Goal: Task Accomplishment & Management: Use online tool/utility

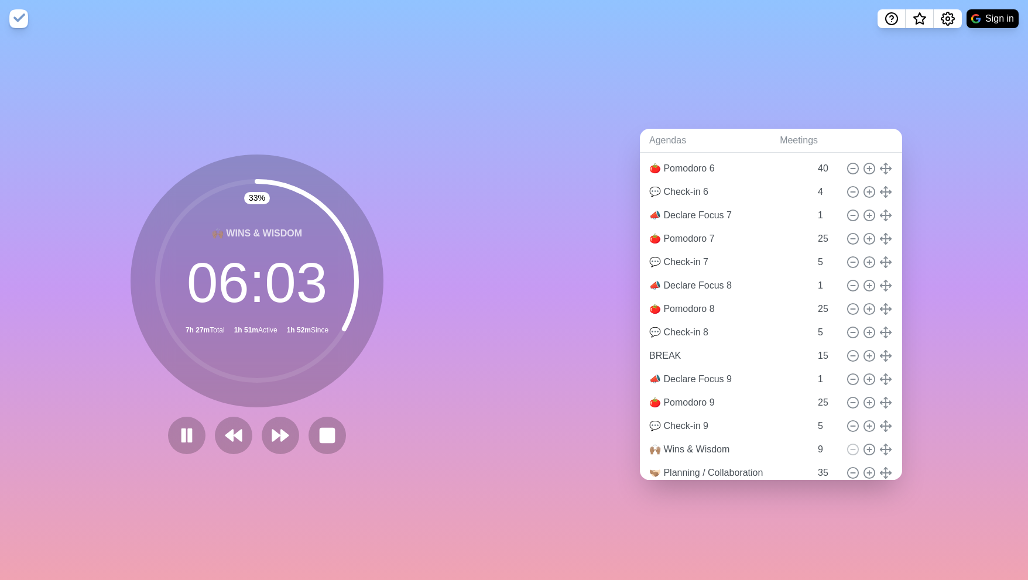
scroll to position [550, 0]
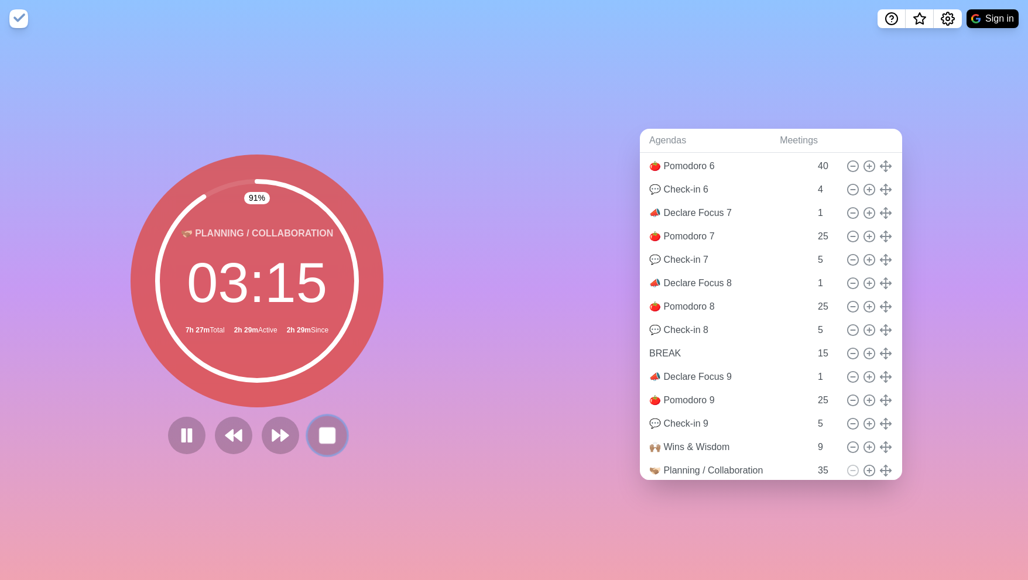
click at [323, 437] on rect at bounding box center [327, 435] width 15 height 15
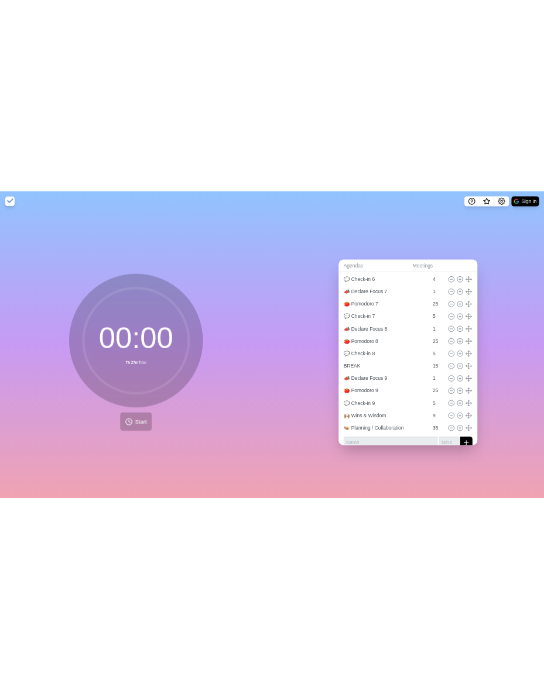
scroll to position [527, 0]
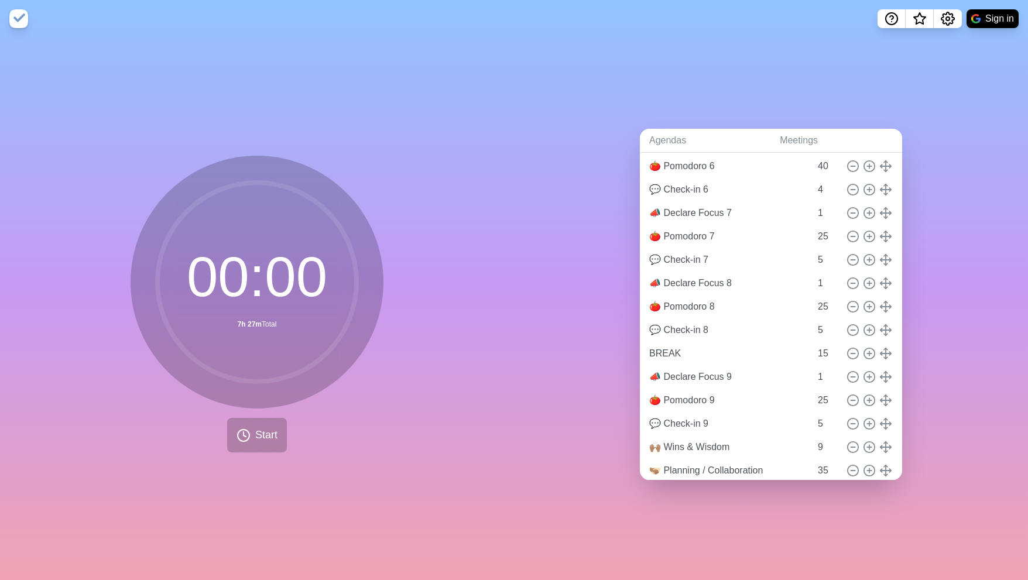
click at [945, 113] on div "Agendas Meetings Back 🍅 JSC Pomodoro Productivity Pre-meeting Buffer 27 ☕️ Coff…" at bounding box center [771, 308] width 514 height 543
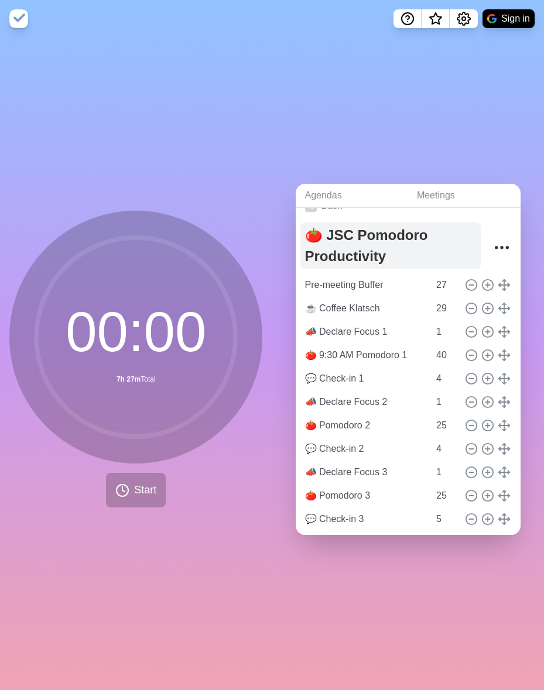
scroll to position [0, 0]
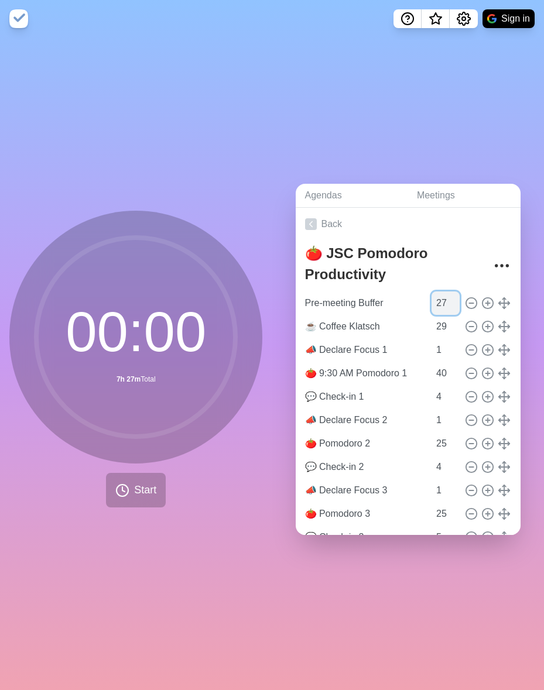
click at [431, 299] on input "27" at bounding box center [445, 302] width 28 height 23
click at [431, 300] on input "27" at bounding box center [445, 302] width 28 height 23
type input "0"
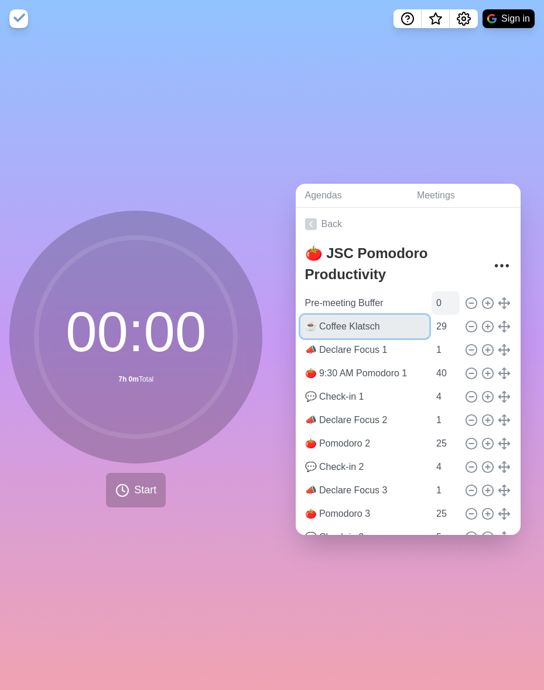
paste input "9:00 (29m) ☕"
click at [331, 321] on input "9:00 (29m) ☕ Coffee Klatsch" at bounding box center [364, 326] width 129 height 23
type input "9:00 AM ☕ Coffee Klatsch"
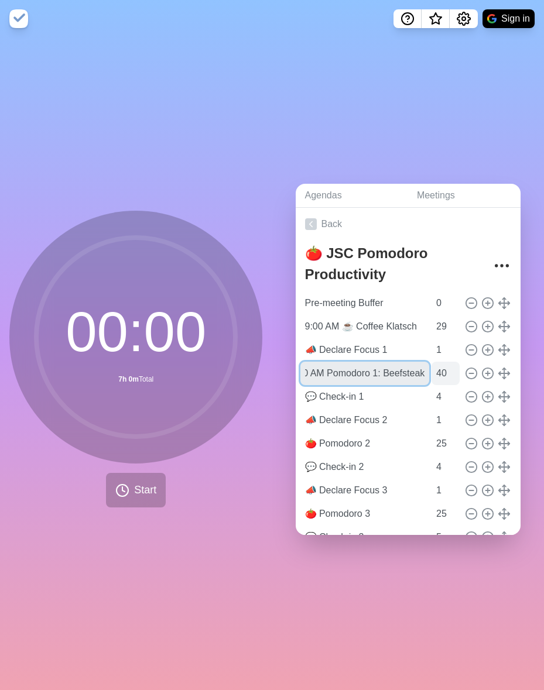
scroll to position [0, 46]
click at [385, 372] on input "🍅 9:30 AM Pomodoro 1: Beefsteak" at bounding box center [364, 373] width 129 height 23
type input "🍅 9:30 AM Pomodoro 1: grape"
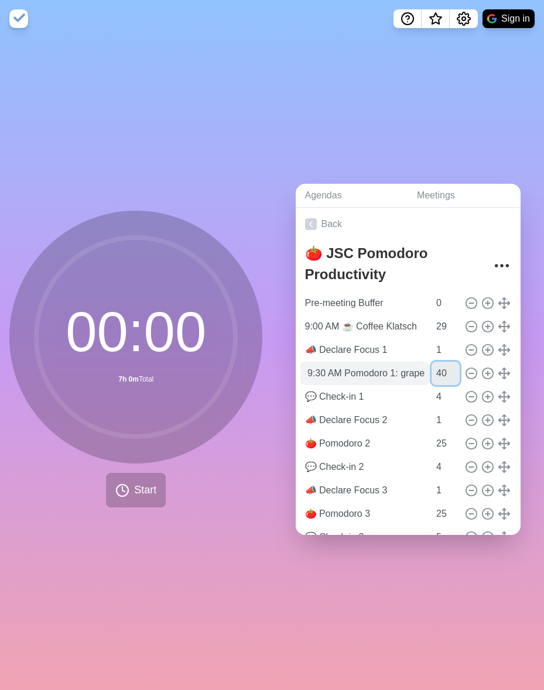
scroll to position [0, 0]
type input "30"
type input "0"
type input "7"
type input "🍅 Pomodoro 1: grape"
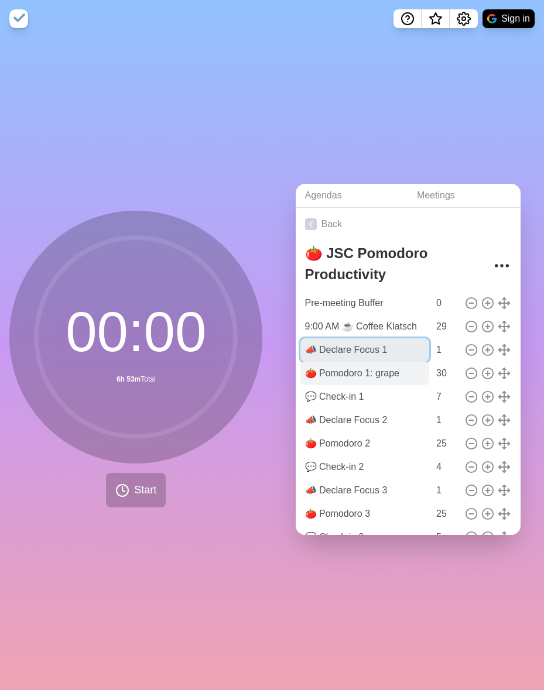
paste input "9:30 AM"
type input "9:30 AM 📣 Declare Focus 1"
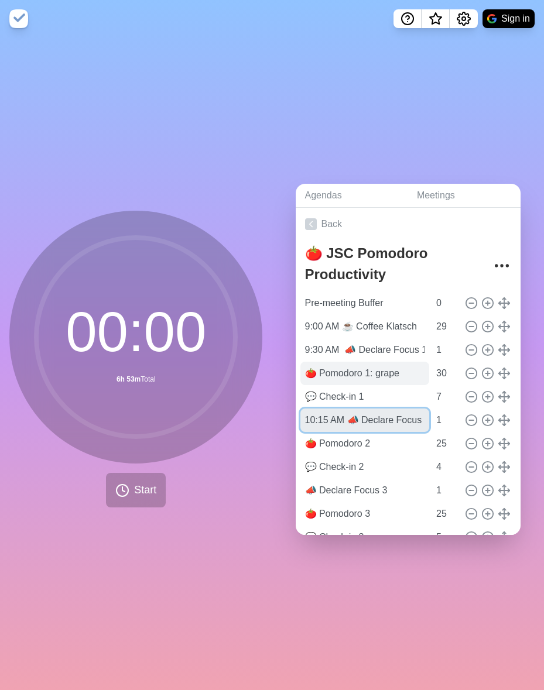
scroll to position [0, 19]
type input "10:15 AM 📣 Declare Focus 2"
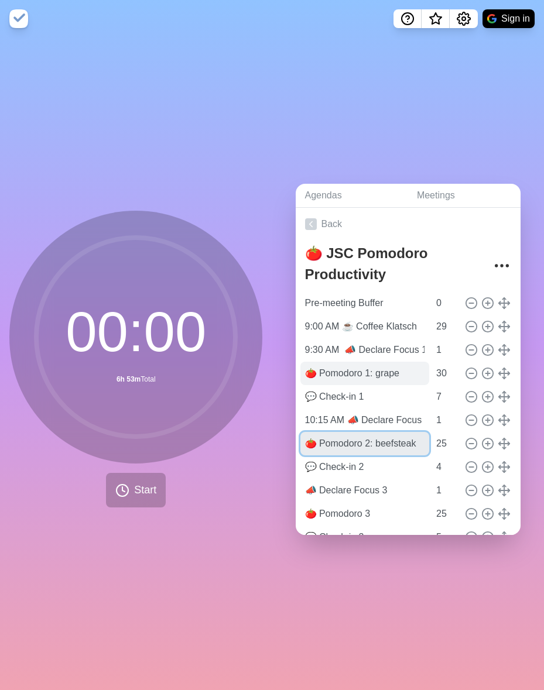
scroll to position [0, 8]
type input "🍅 Pomodoro 2: beefsteak"
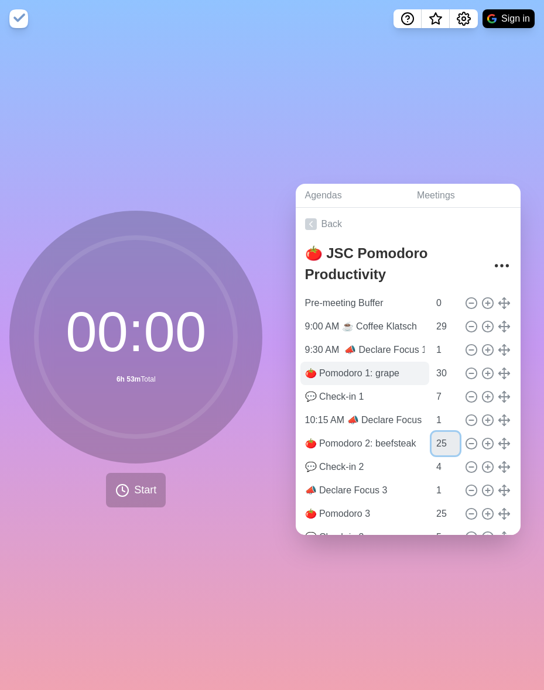
scroll to position [0, 0]
type input "45"
type input "9"
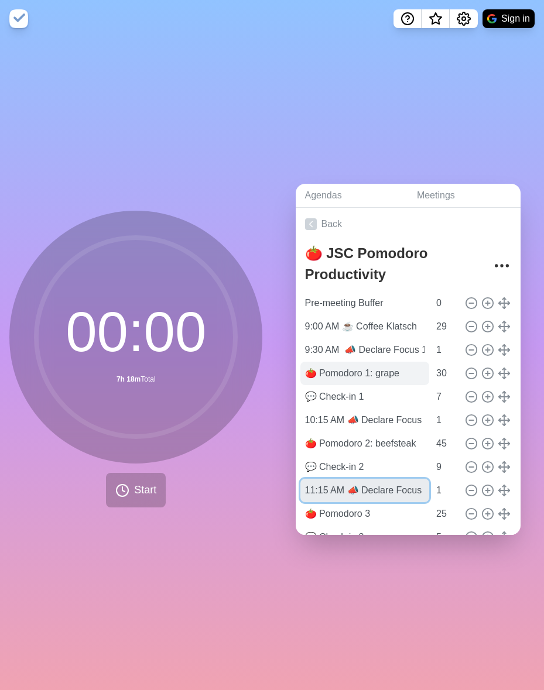
type input "11:15 AM 📣 Declare Focus 3"
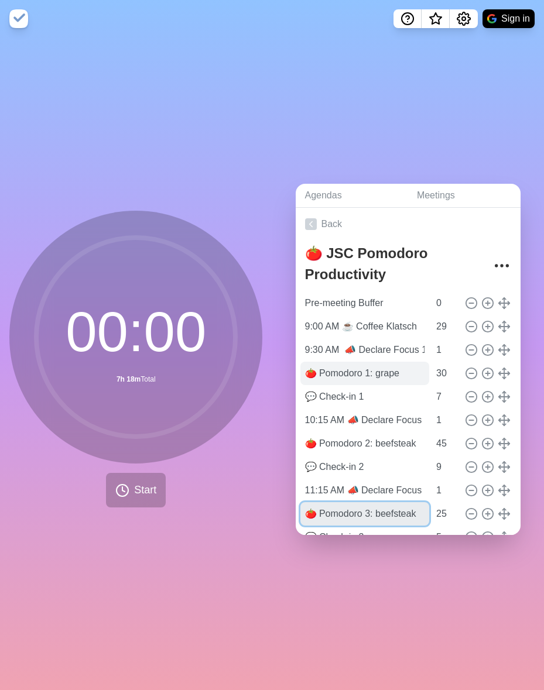
scroll to position [0, 8]
type input "🍅 Pomodoro 3: beefsteak"
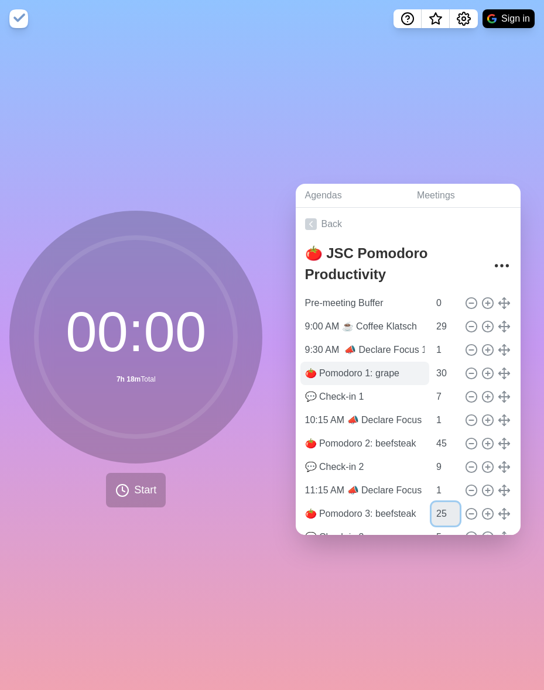
scroll to position [0, 0]
type input "40"
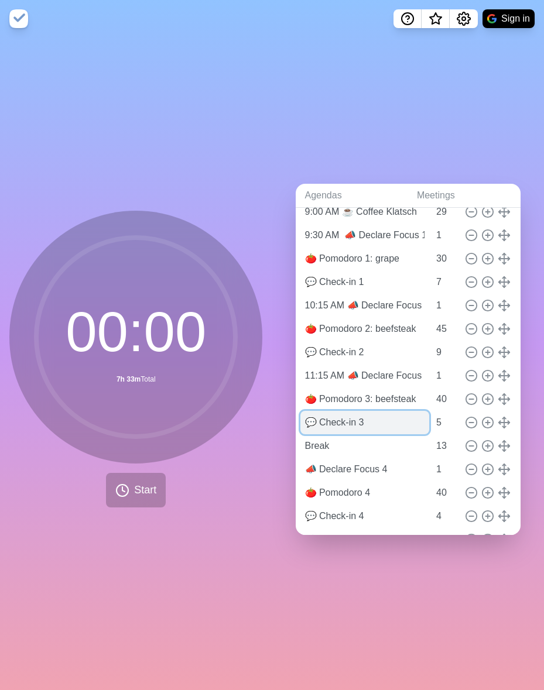
scroll to position [112, 0]
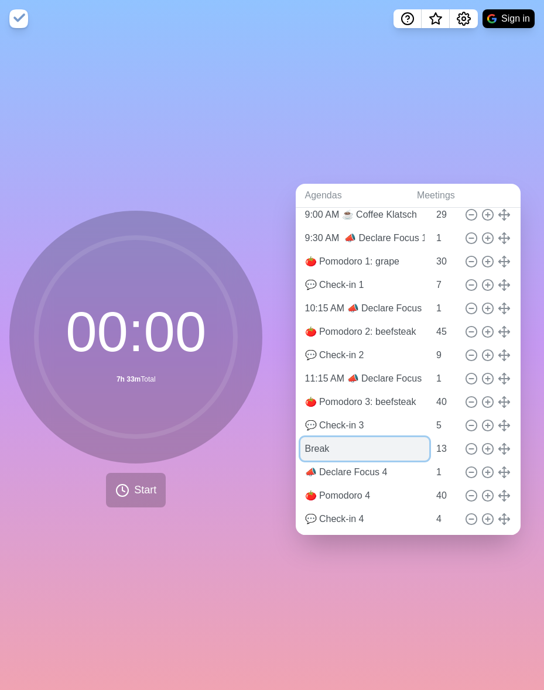
click at [332, 442] on input "Break" at bounding box center [364, 448] width 129 height 23
type input "COMMUNITY COLLAB"
type input "60"
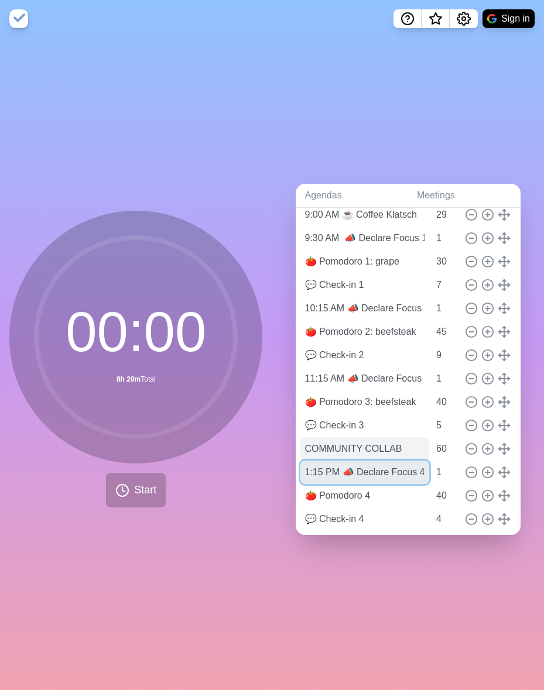
scroll to position [0, 13]
type input "1:15 PM 📣 Declare Focus 4"
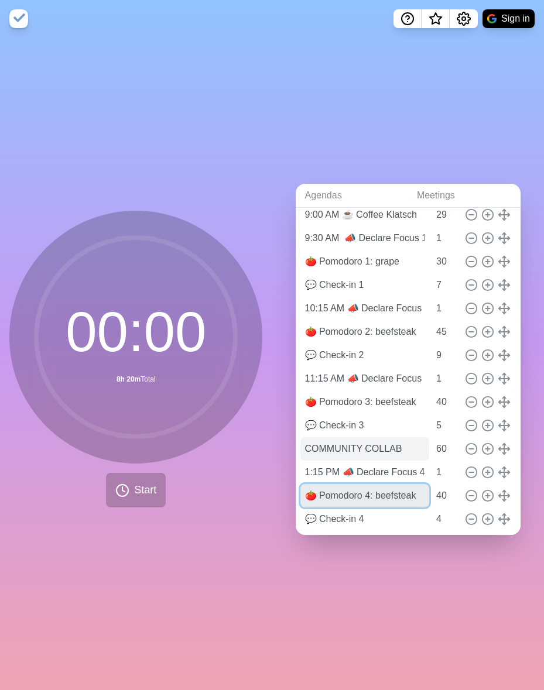
scroll to position [0, 8]
type input "🍅 Pomodoro 4: beefsteak"
type input "45"
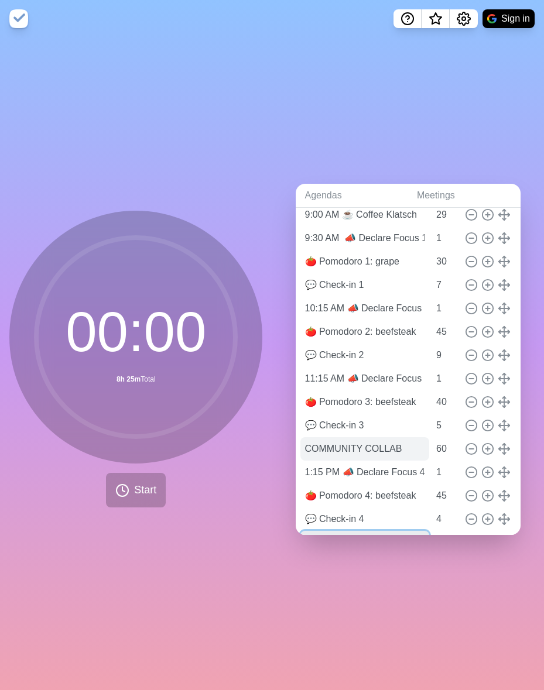
scroll to position [131, 0]
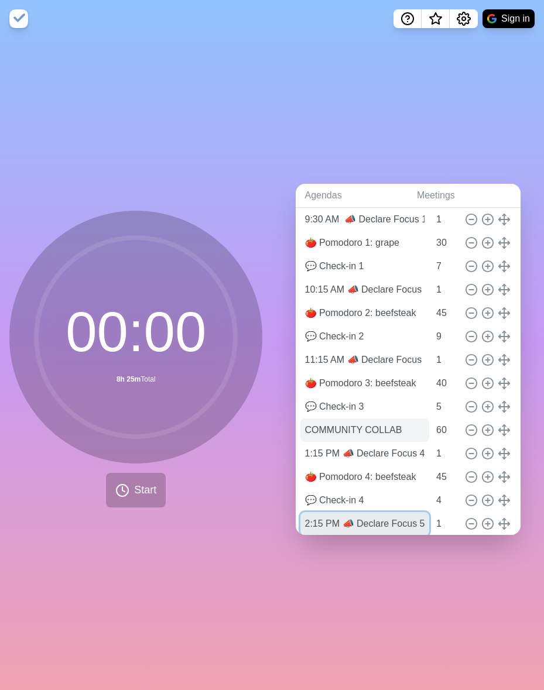
type input "2:15 PM 📣 Declare Focus 5"
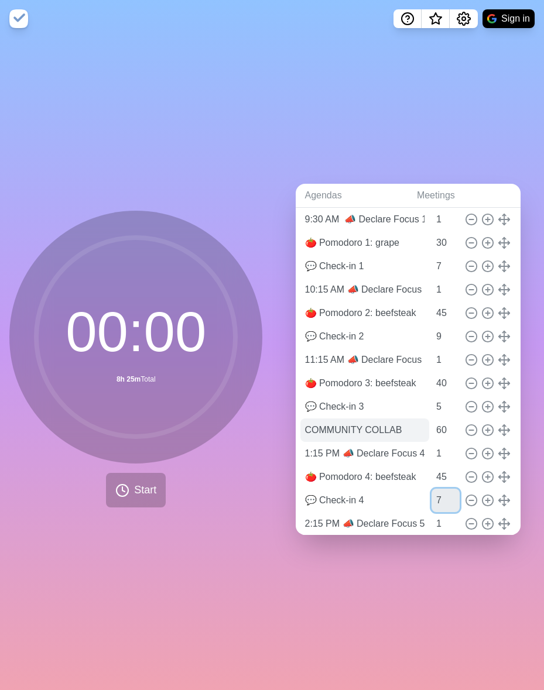
type input "7"
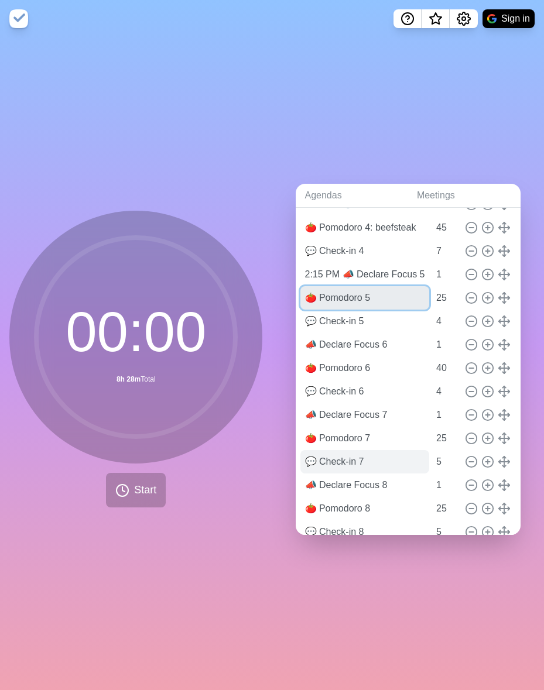
scroll to position [380, 0]
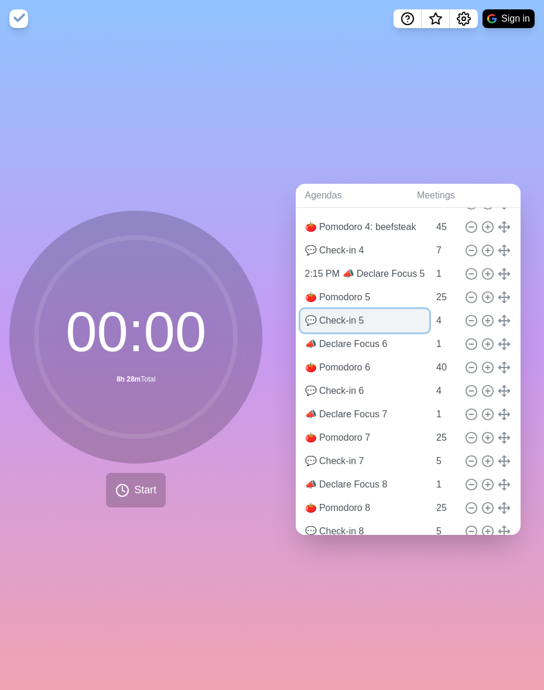
click at [373, 319] on input "💬 Check-in 5" at bounding box center [364, 320] width 129 height 23
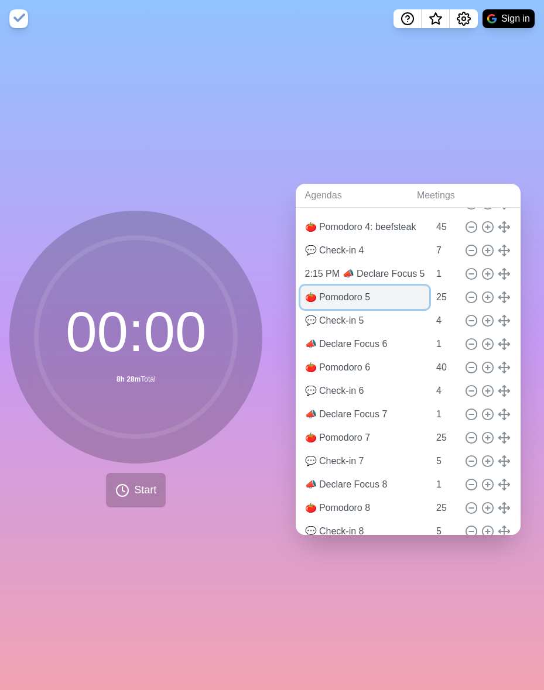
click at [399, 297] on input "🍅 Pomodoro 5" at bounding box center [364, 297] width 129 height 23
type input "🍅 Pomodoro 5: grape"
type input "30"
type input "9"
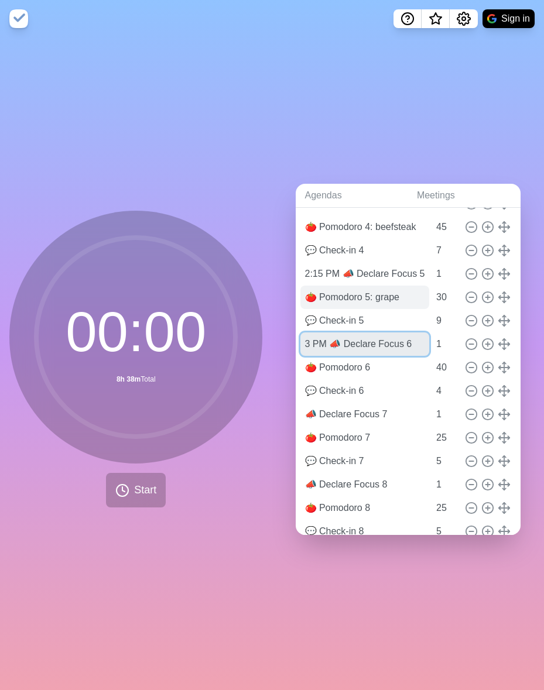
type input "3 PM 📣 Declare Focus 6"
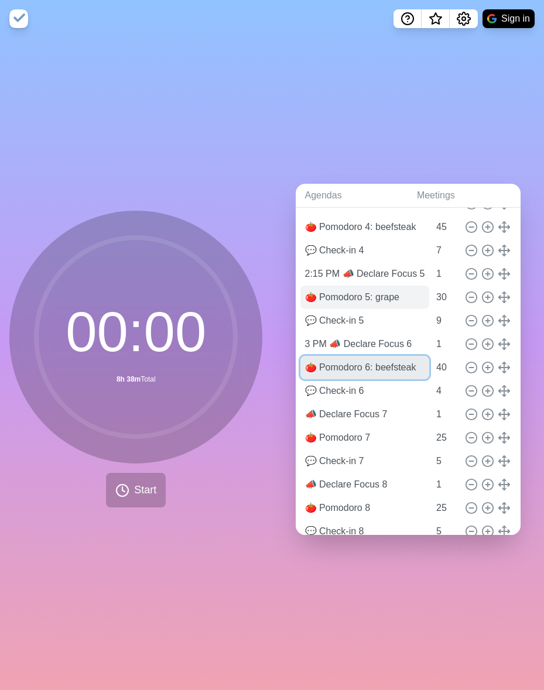
scroll to position [0, 8]
type input "🍅 Pomodoro 6: beefsteak"
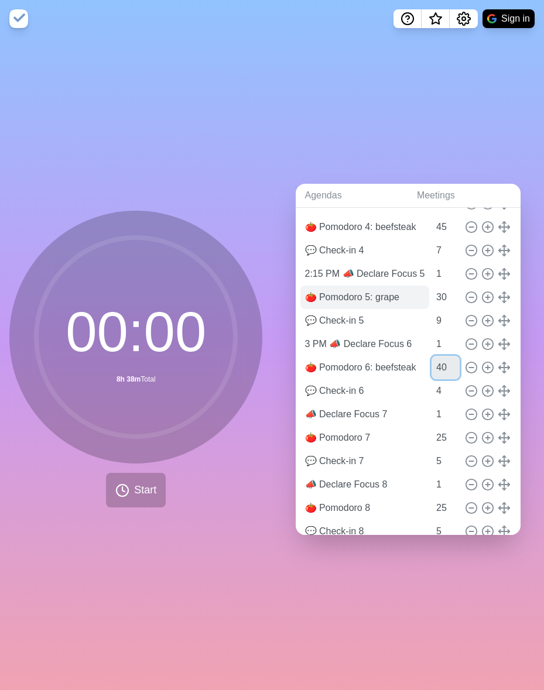
scroll to position [0, 0]
type input "45"
type input "9"
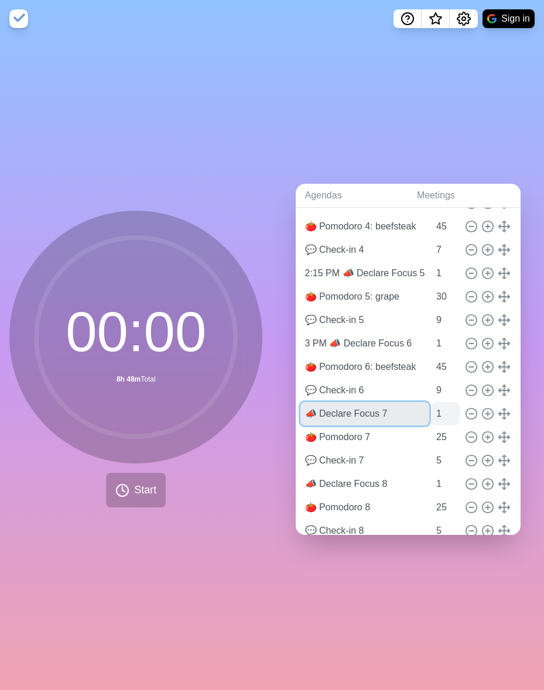
scroll to position [379, 0]
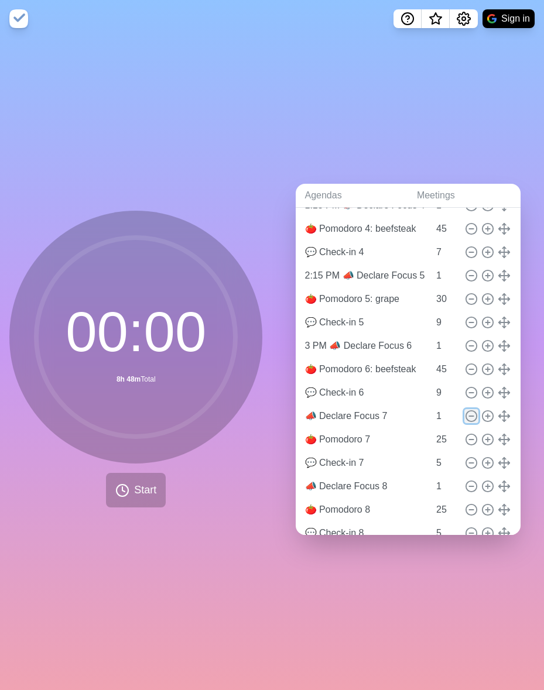
click at [465, 410] on icon at bounding box center [471, 416] width 13 height 13
type input "🍅 Pomodoro 7"
type input "25"
type input "💬 Check-in 7"
type input "5"
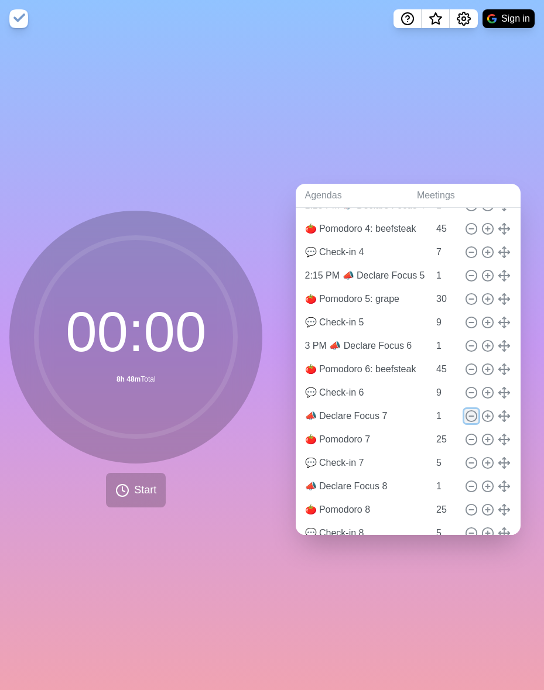
type input "📣 Declare Focus 8"
type input "1"
type input "🍅 Pomodoro 8"
type input "25"
type input "💬 Check-in 8"
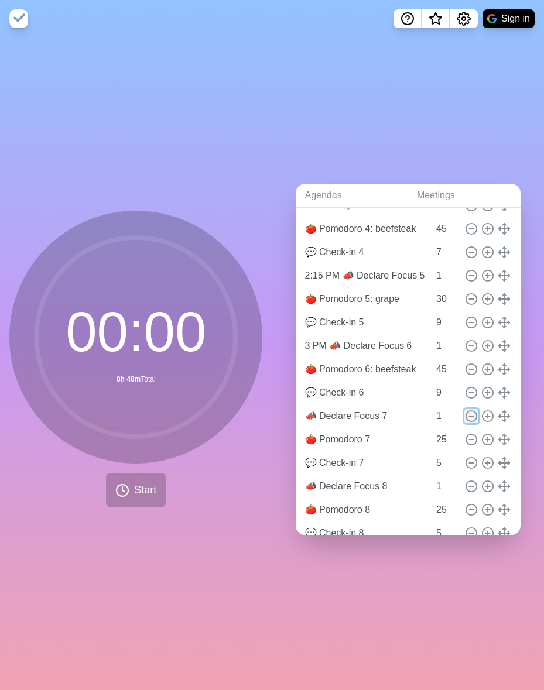
type input "5"
type input "BREAK"
type input "15"
type input "📣 Declare Focus 9"
type input "1"
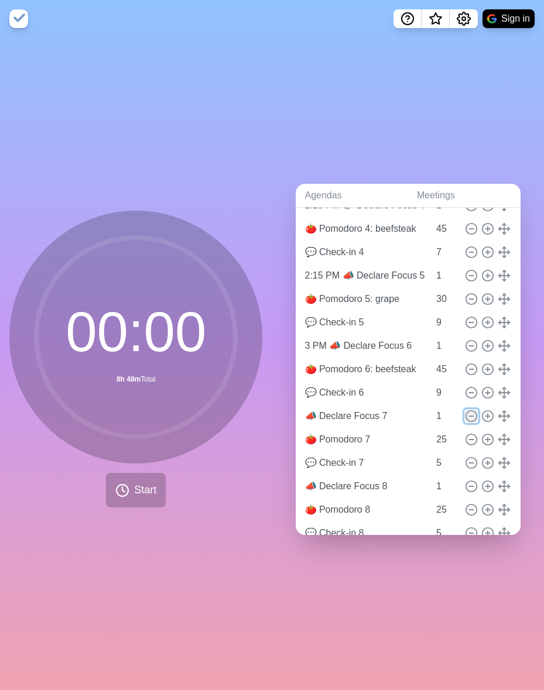
type input "🍅 Pomodoro 9"
type input "25"
type input "💬 Check-in 9"
type input "5"
type input "🙌🏽 Wins & Wisdom"
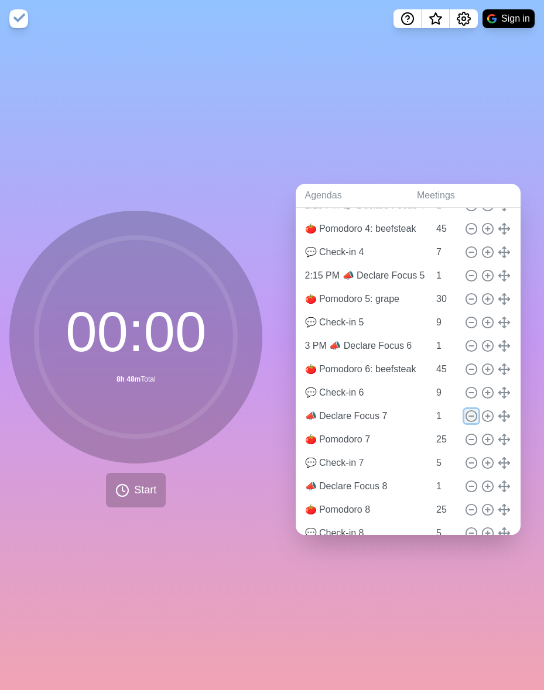
type input "9"
type input "🫱🏽‍🫲🏻 Planning / Collaboration"
type input "35"
click at [465, 410] on icon at bounding box center [471, 416] width 13 height 13
type input "💬 Check-in 7"
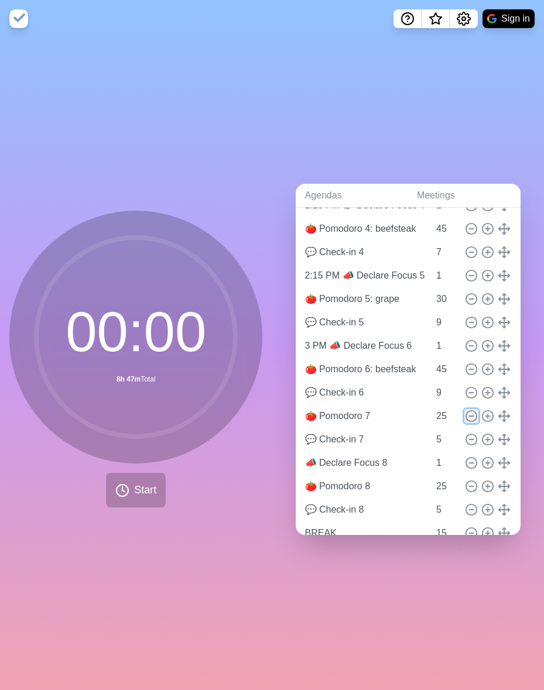
type input "5"
type input "📣 Declare Focus 8"
type input "1"
type input "🍅 Pomodoro 8"
type input "25"
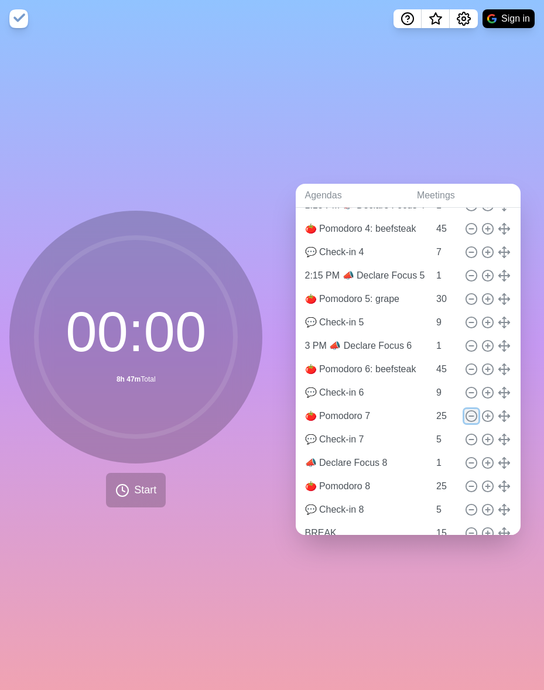
type input "💬 Check-in 8"
type input "5"
type input "BREAK"
type input "15"
type input "📣 Declare Focus 9"
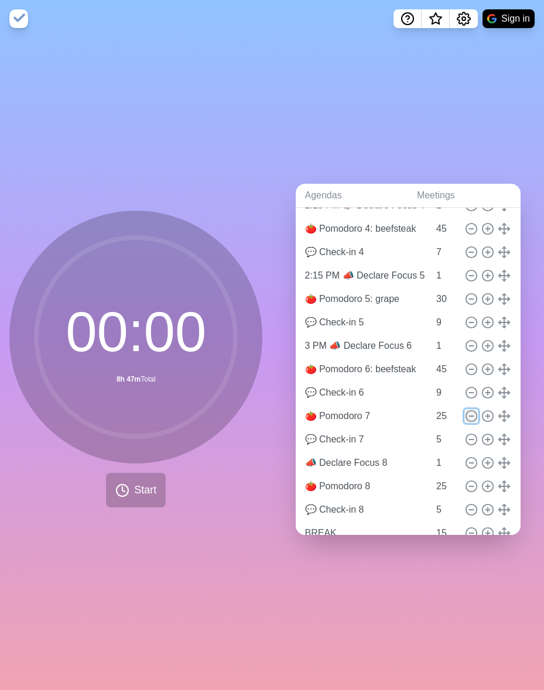
type input "1"
type input "🍅 Pomodoro 9"
type input "25"
type input "💬 Check-in 9"
type input "5"
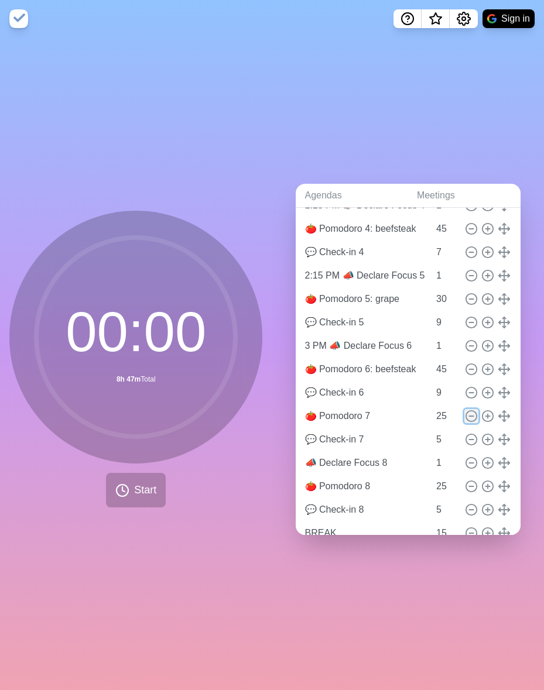
type input "🙌🏽 Wins & Wisdom"
type input "9"
type input "🫱🏽‍🫲🏻 Planning / Collaboration"
type input "35"
click at [465, 410] on icon at bounding box center [471, 416] width 13 height 13
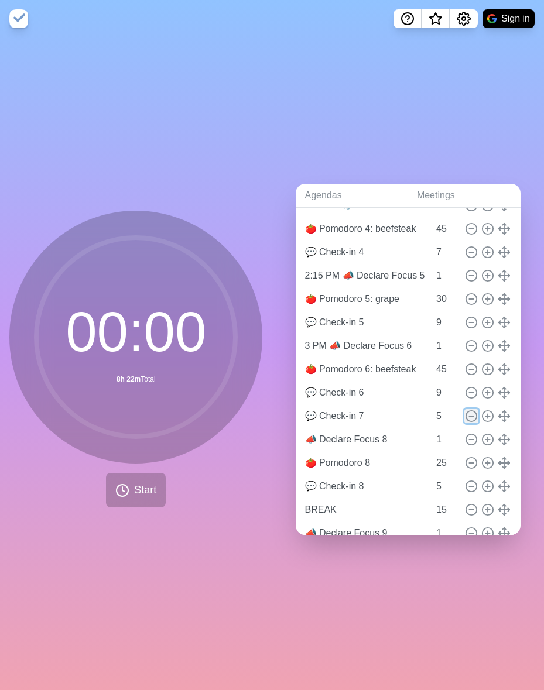
type input "📣 Declare Focus 8"
type input "1"
type input "🍅 Pomodoro 8"
type input "25"
type input "💬 Check-in 8"
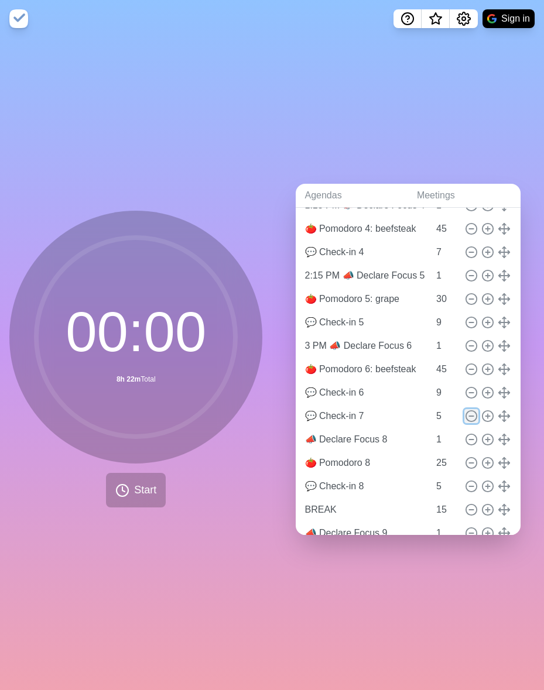
type input "5"
type input "BREAK"
type input "15"
type input "📣 Declare Focus 9"
type input "1"
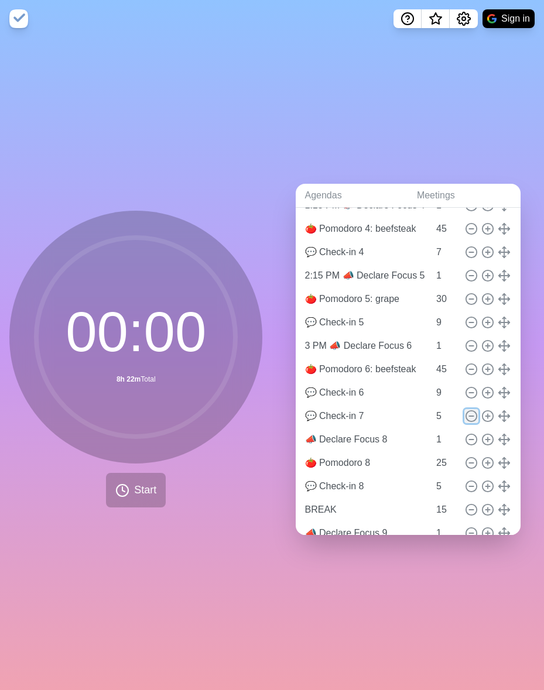
type input "🍅 Pomodoro 9"
type input "25"
type input "💬 Check-in 9"
type input "5"
type input "🙌🏽 Wins & Wisdom"
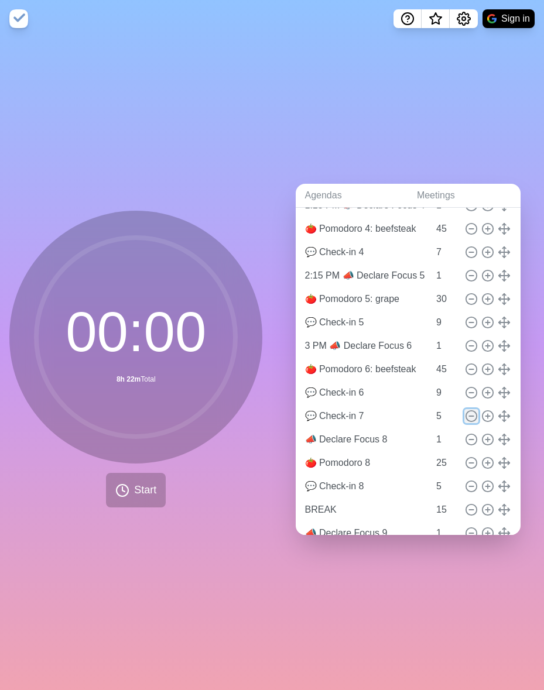
type input "9"
type input "🫱🏽‍🫲🏻 Planning / Collaboration"
type input "35"
click at [465, 410] on icon at bounding box center [471, 416] width 13 height 13
type input "🍅 Pomodoro 8"
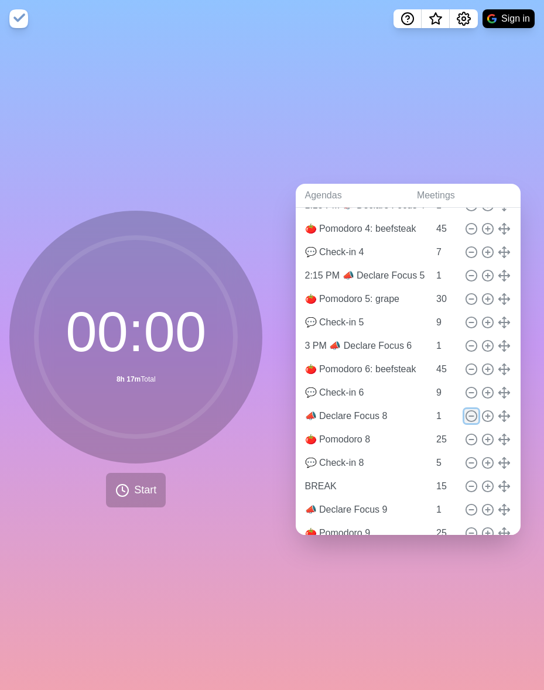
type input "25"
type input "💬 Check-in 8"
type input "5"
type input "BREAK"
type input "15"
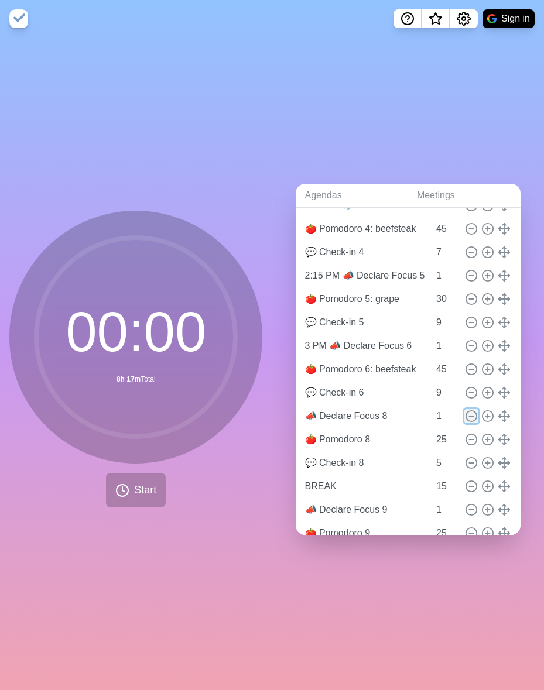
type input "📣 Declare Focus 9"
type input "1"
type input "🍅 Pomodoro 9"
type input "25"
type input "💬 Check-in 9"
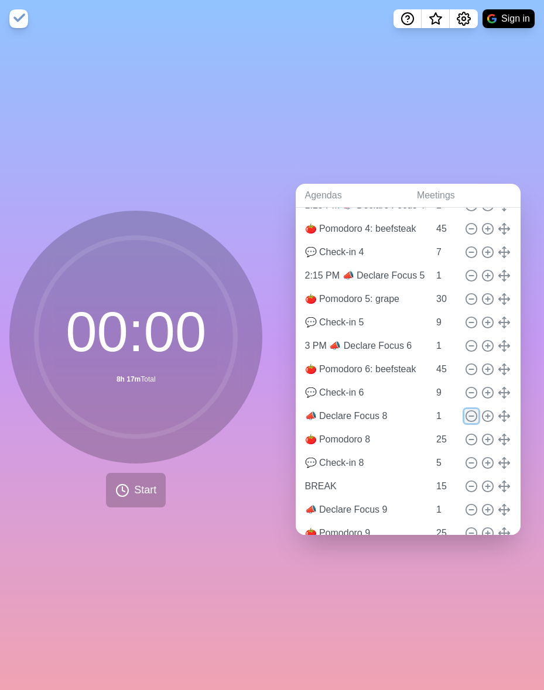
type input "5"
type input "🙌🏽 Wins & Wisdom"
type input "9"
type input "🫱🏽‍🫲🏻 Planning / Collaboration"
type input "35"
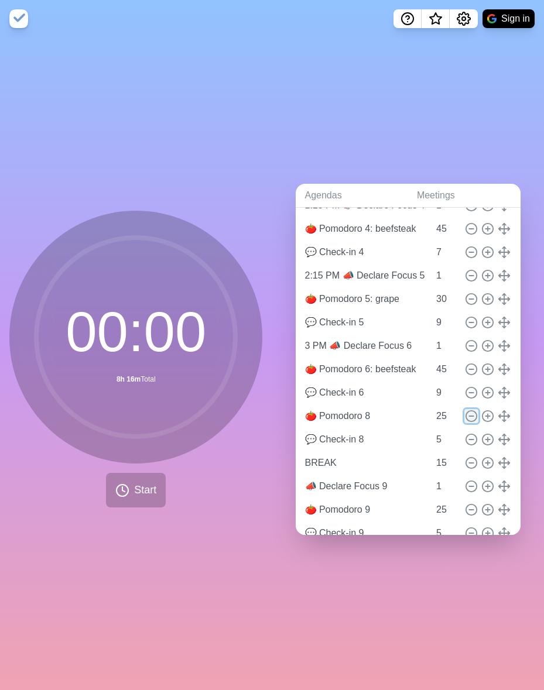
click at [465, 410] on icon at bounding box center [471, 416] width 13 height 13
type input "💬 Check-in 8"
type input "5"
type input "BREAK"
type input "15"
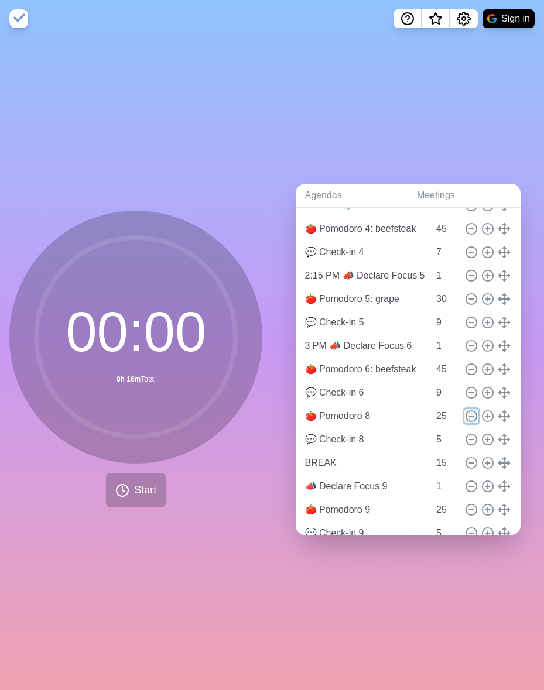
type input "📣 Declare Focus 9"
type input "1"
type input "🍅 Pomodoro 9"
type input "25"
type input "💬 Check-in 9"
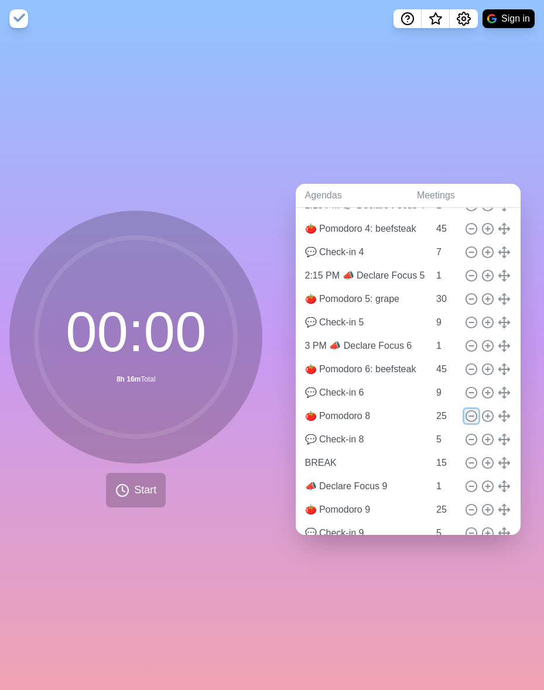
type input "5"
type input "🙌🏽 Wins & Wisdom"
type input "9"
type input "🫱🏽‍🫲🏻 Planning / Collaboration"
type input "35"
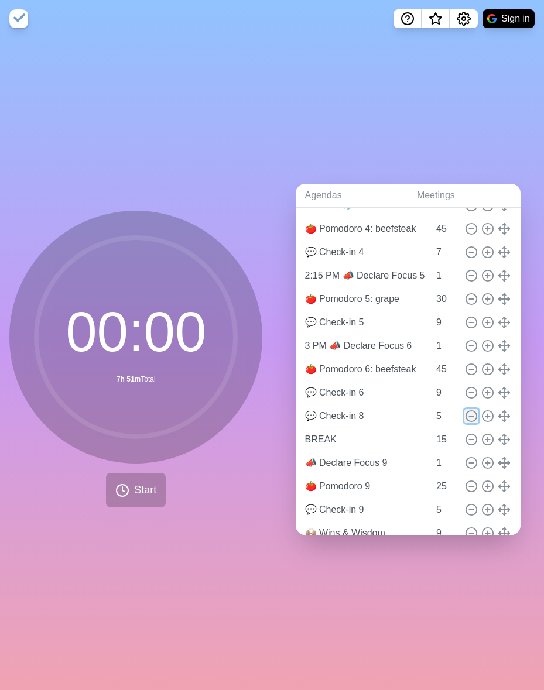
click at [465, 410] on icon at bounding box center [471, 416] width 13 height 13
type input "BREAK"
type input "15"
type input "📣 Declare Focus 9"
type input "1"
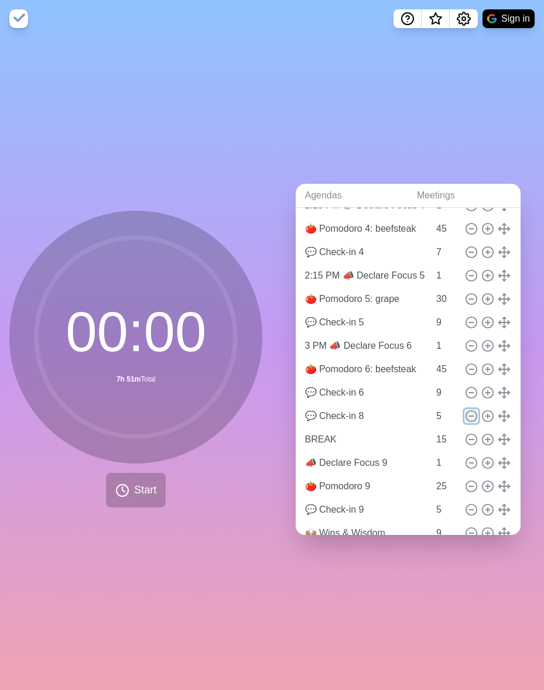
type input "🍅 Pomodoro 9"
type input "25"
type input "💬 Check-in 9"
type input "5"
type input "🙌🏽 Wins & Wisdom"
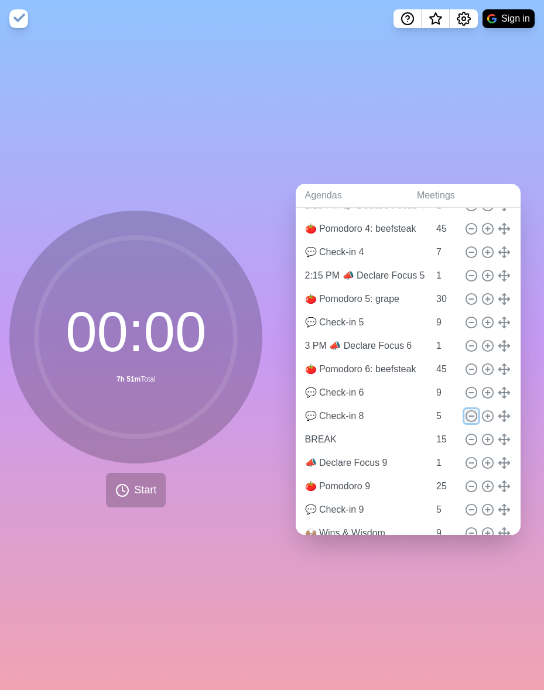
type input "9"
type input "🫱🏽‍🫲🏻 Planning / Collaboration"
type input "35"
click at [465, 410] on icon at bounding box center [471, 416] width 13 height 13
type input "📣 Declare Focus 9"
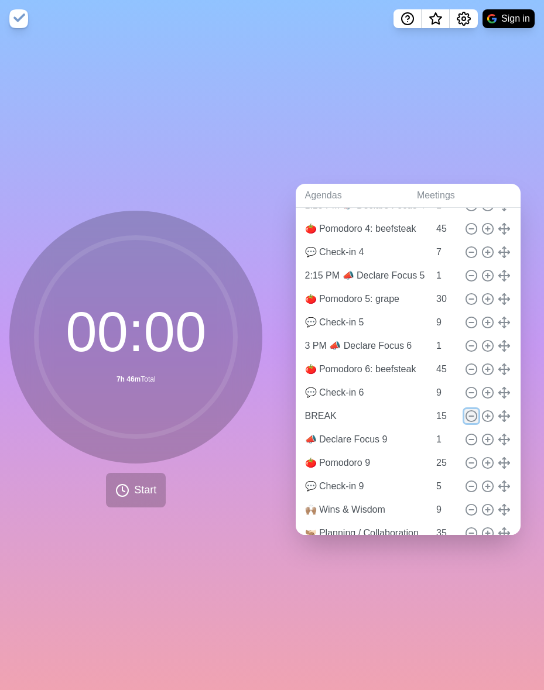
type input "1"
type input "🍅 Pomodoro 9"
type input "25"
type input "💬 Check-in 9"
type input "5"
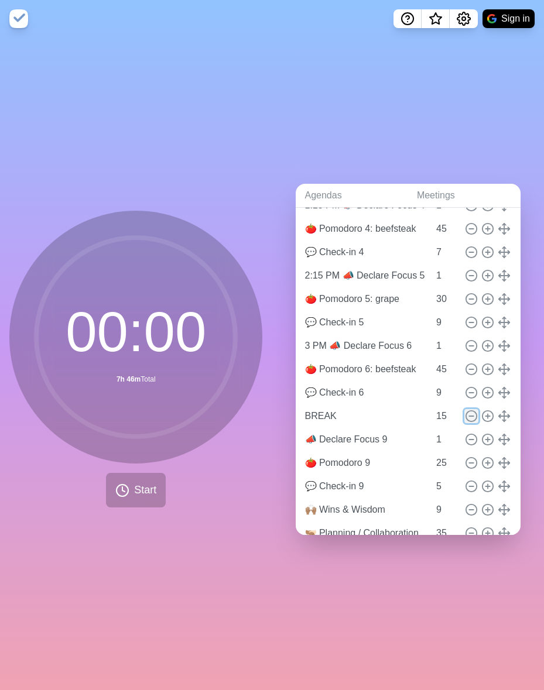
type input "🙌🏽 Wins & Wisdom"
type input "9"
type input "🫱🏽‍🫲🏻 Planning / Collaboration"
click at [465, 410] on icon at bounding box center [471, 416] width 13 height 13
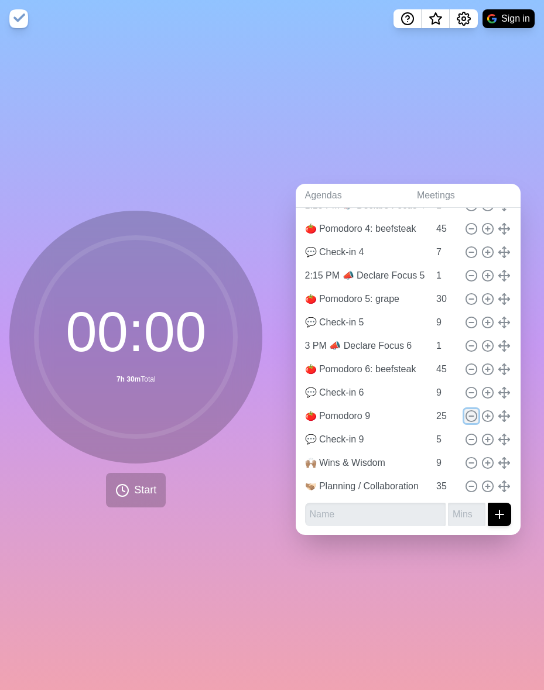
click at [465, 410] on icon at bounding box center [471, 416] width 13 height 13
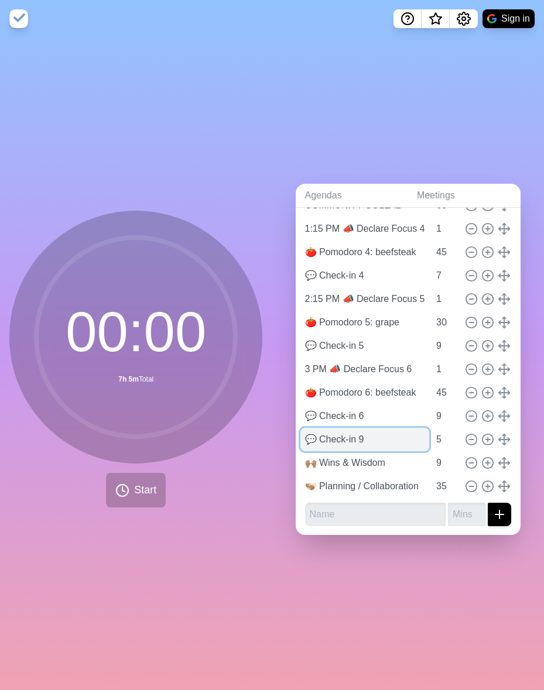
click at [341, 435] on input "💬 Check-in 9" at bounding box center [364, 439] width 129 height 23
click at [465, 483] on icon at bounding box center [471, 486] width 13 height 13
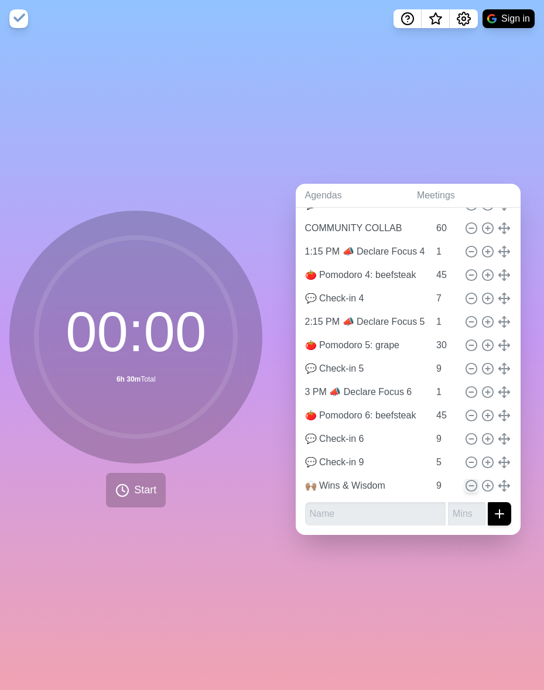
scroll to position [332, 0]
click at [388, 461] on input "💬 Check-in 9" at bounding box center [364, 462] width 129 height 23
click at [431, 437] on input "4" at bounding box center [445, 439] width 28 height 23
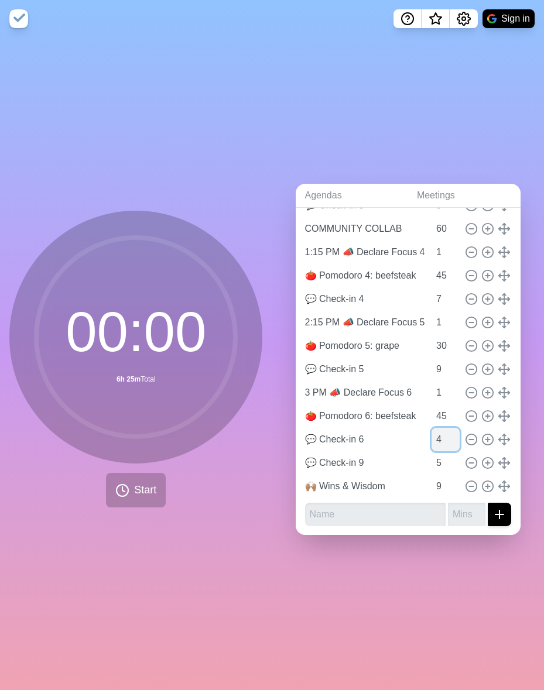
click at [431, 437] on input "4" at bounding box center [445, 439] width 28 height 23
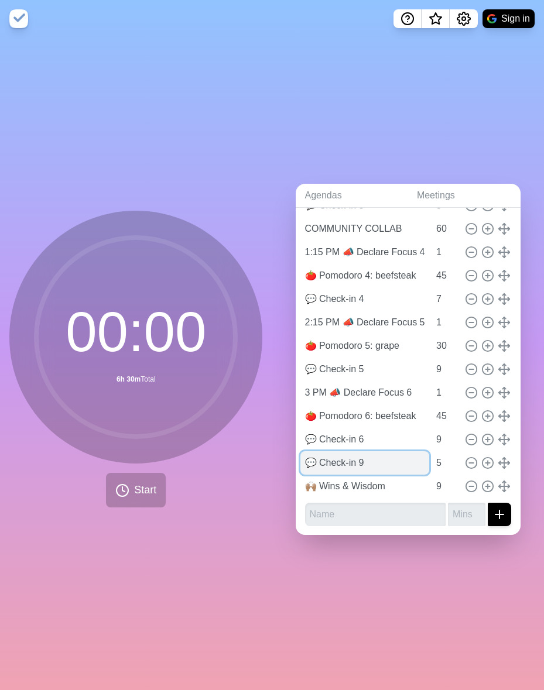
paste input "Pre-Plan [DATE]"
paste input "🔎"
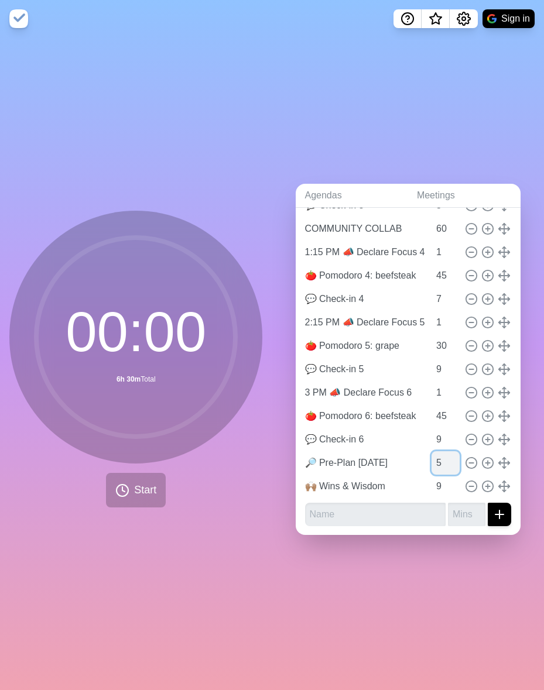
click at [431, 457] on input "5" at bounding box center [445, 462] width 28 height 23
click at [497, 445] on div "🍅 JSC Pomodoro Productivity Pre-meeting Buffer 0 9:00 AM ☕ Coffee Klatsch 29 9:…" at bounding box center [408, 222] width 225 height 627
click at [431, 482] on input "9" at bounding box center [445, 486] width 28 height 23
click at [416, 574] on div "Agendas Meetings Back 🍅 JSC Pomodoro Productivity Pre-meeting Buffer 0 9:00 AM …" at bounding box center [408, 363] width 272 height 653
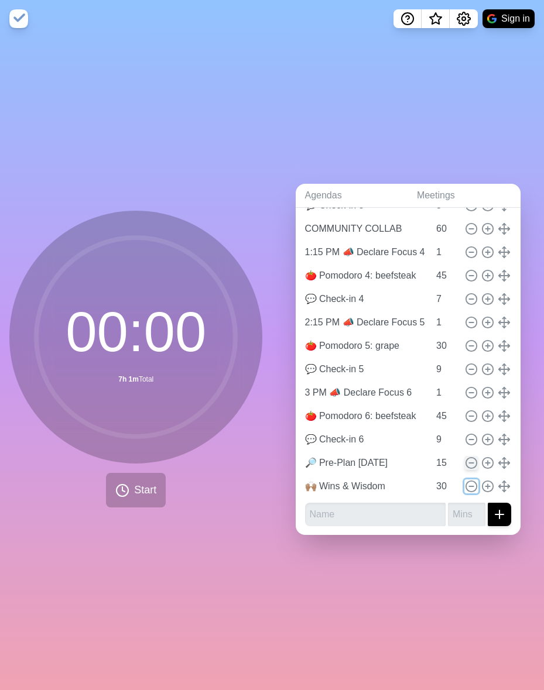
click at [465, 483] on icon at bounding box center [471, 486] width 13 height 13
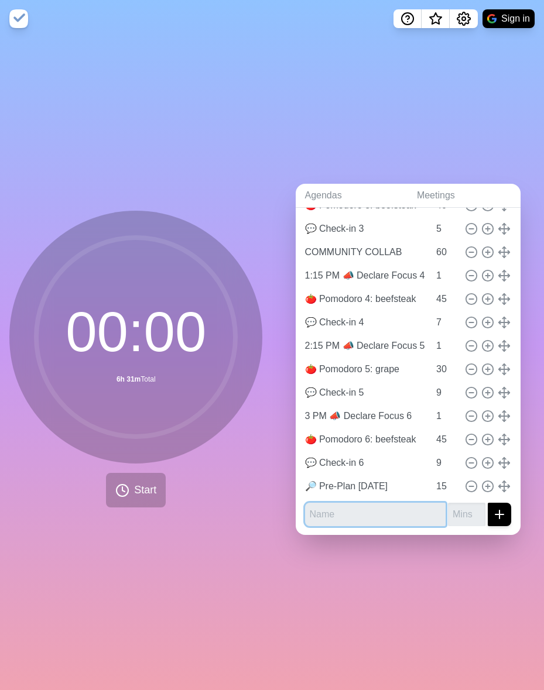
click at [361, 512] on input "text" at bounding box center [375, 514] width 141 height 23
paste input "🏆 Wins & Wisdom"
click at [448, 514] on input "number" at bounding box center [466, 514] width 37 height 23
click at [499, 510] on line "submit" at bounding box center [499, 514] width 0 height 8
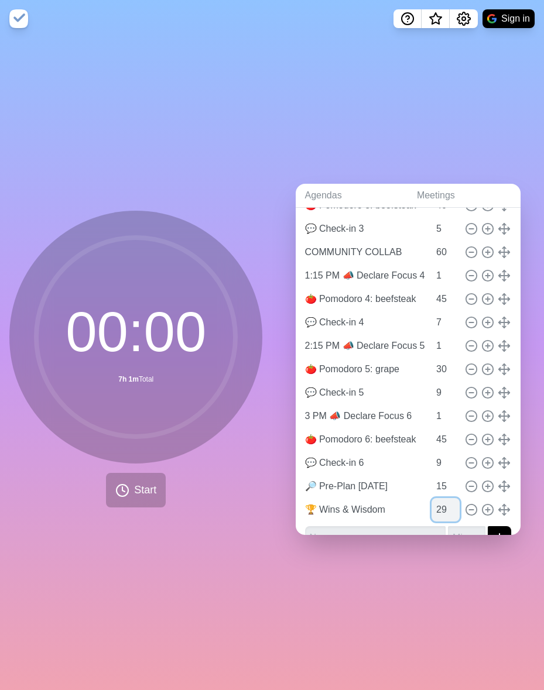
click at [435, 509] on input "29" at bounding box center [445, 509] width 28 height 23
click at [362, 547] on div "Agendas Meetings Back 🍅 JSC Pomodoro Productivity Pre-meeting Buffer 0 9:00 AM …" at bounding box center [408, 363] width 272 height 653
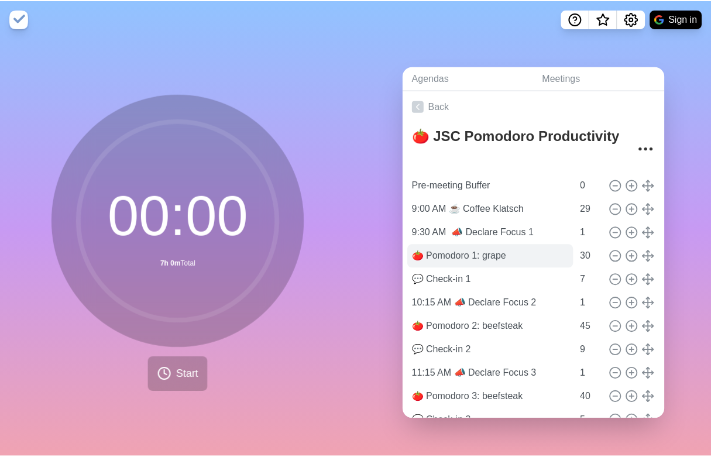
scroll to position [0, 0]
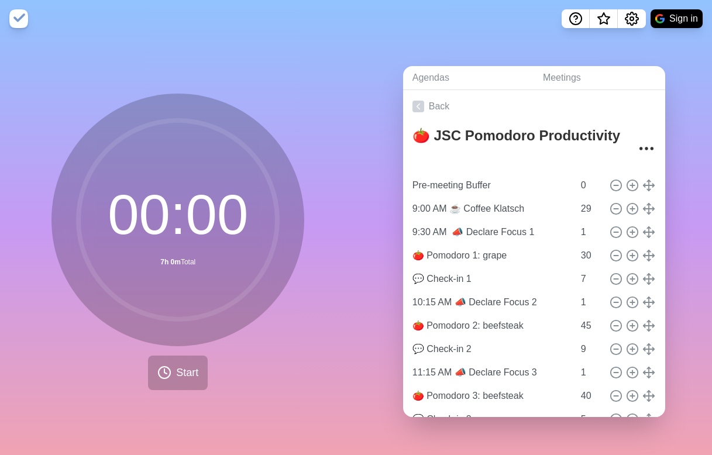
click at [468, 36] on nav "Sign in" at bounding box center [356, 18] width 712 height 37
